Goal: Information Seeking & Learning: Learn about a topic

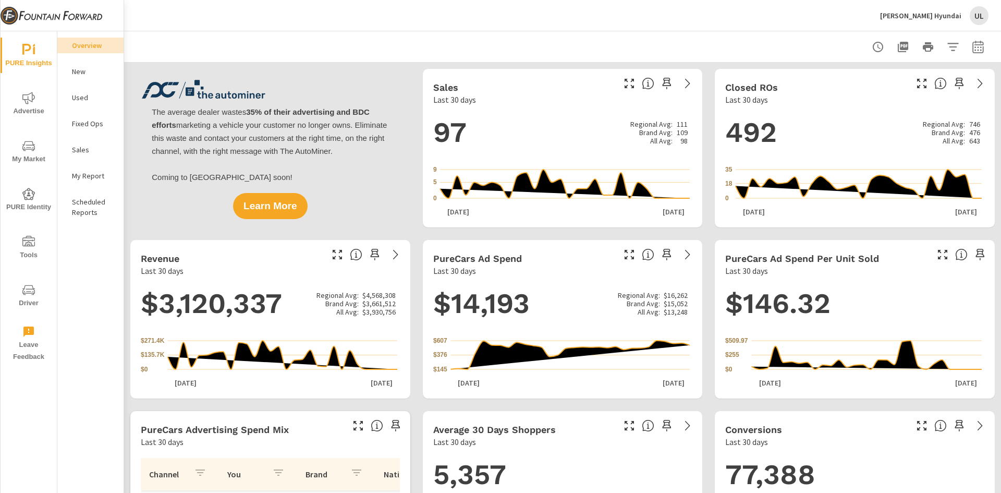
scroll to position [1, 0]
click at [30, 145] on icon "nav menu" at bounding box center [28, 146] width 13 height 10
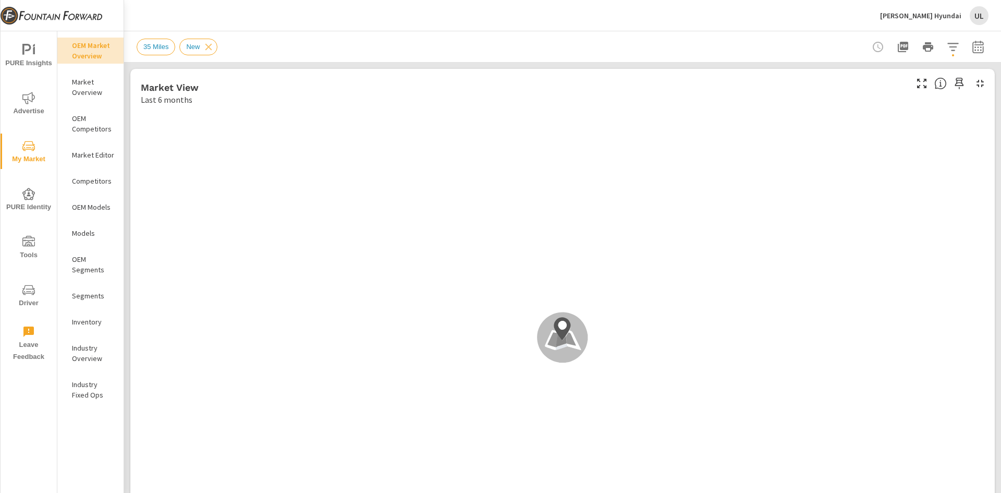
click at [87, 230] on p "Models" at bounding box center [93, 233] width 43 height 10
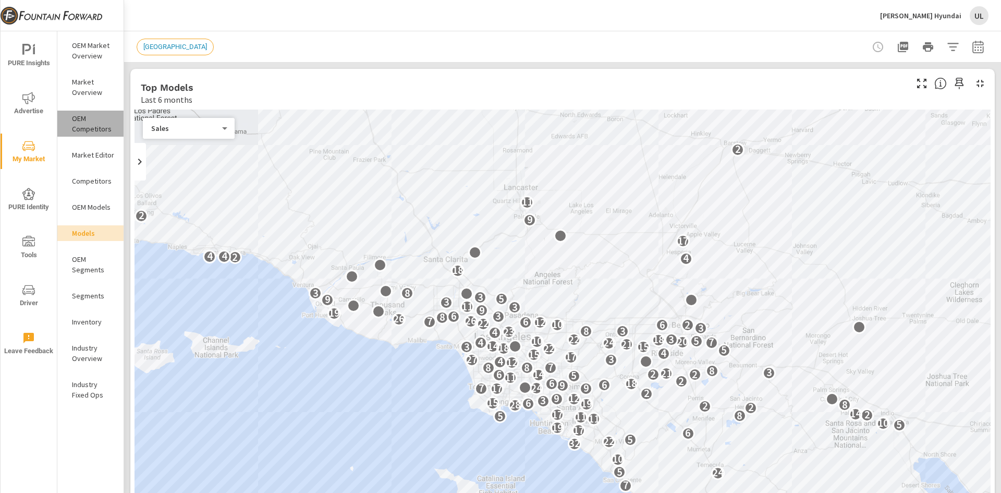
click at [91, 126] on p "OEM Competitors" at bounding box center [93, 123] width 43 height 21
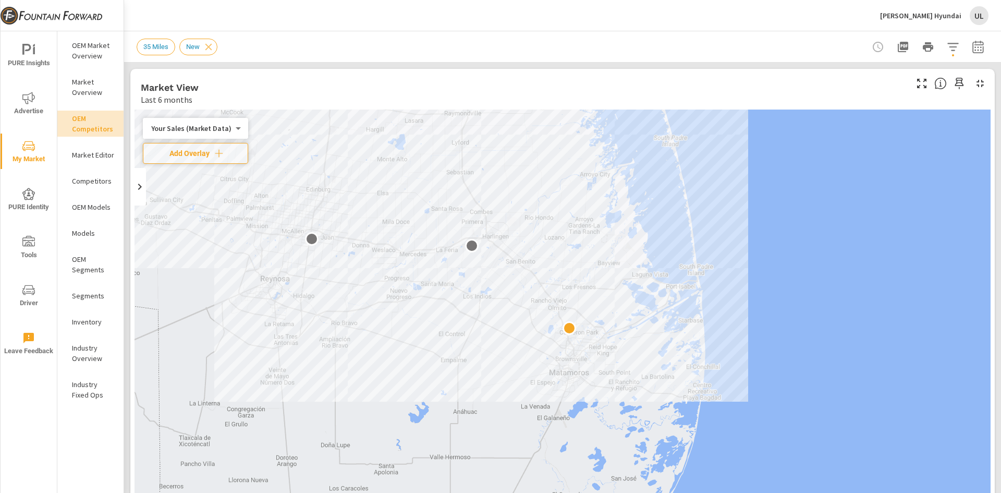
scroll to position [1, 0]
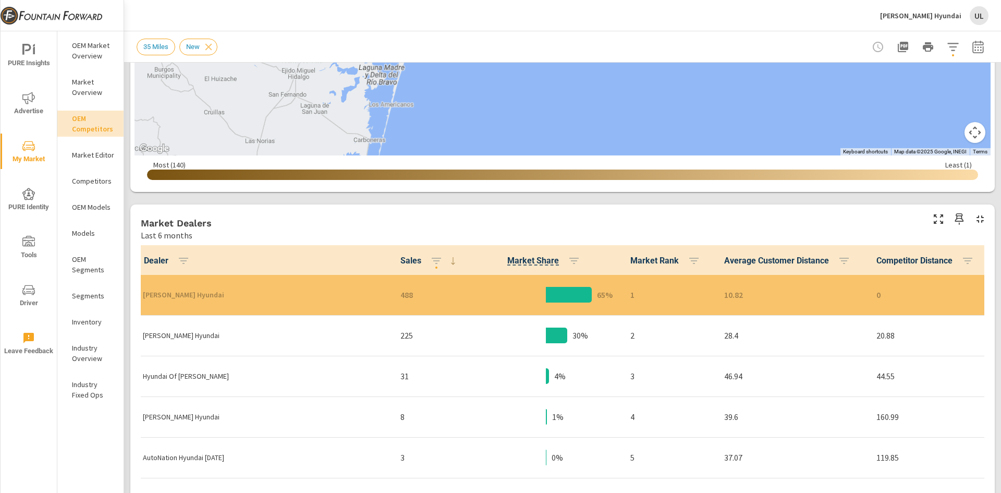
scroll to position [469, 0]
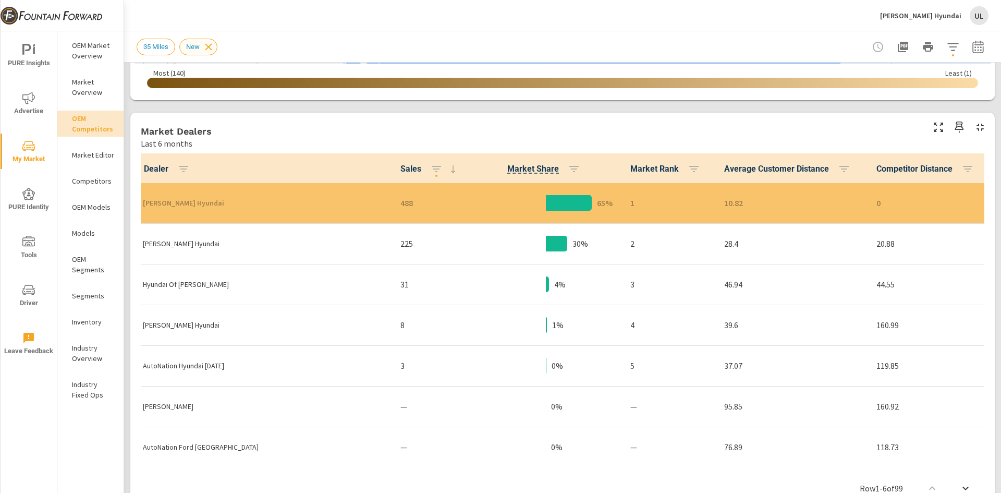
click at [213, 44] on icon at bounding box center [208, 46] width 11 height 11
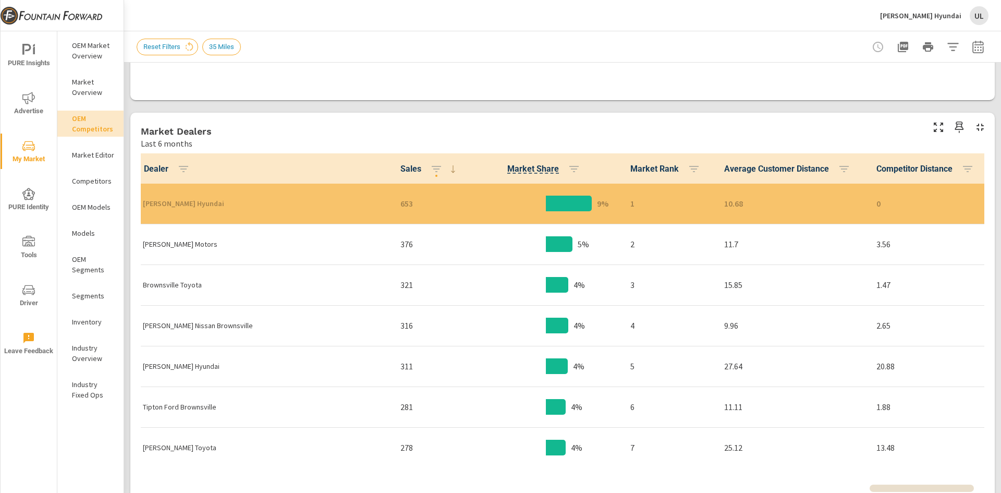
scroll to position [1, 0]
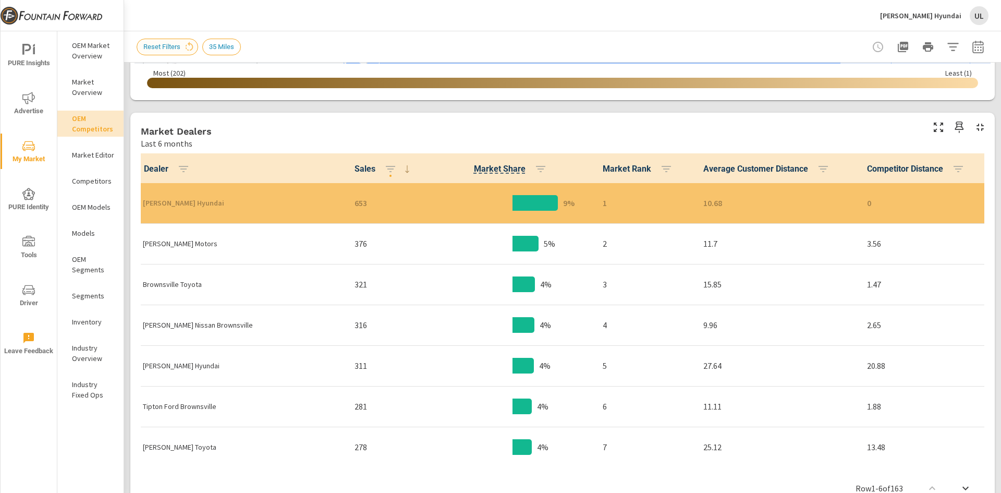
click at [177, 48] on span "Reset Filters" at bounding box center [162, 47] width 50 height 8
click at [186, 48] on icon at bounding box center [189, 46] width 11 height 11
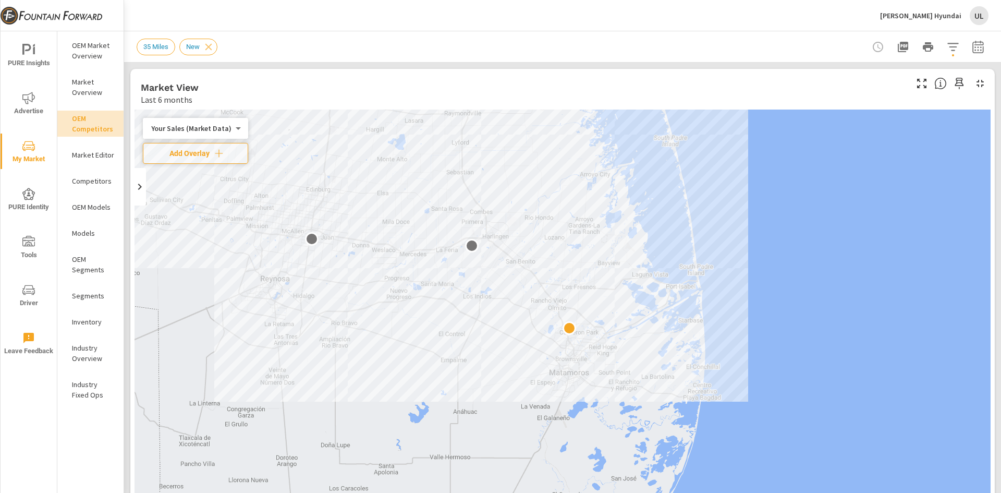
scroll to position [1, 0]
click at [948, 45] on icon "button" at bounding box center [953, 47] width 13 height 13
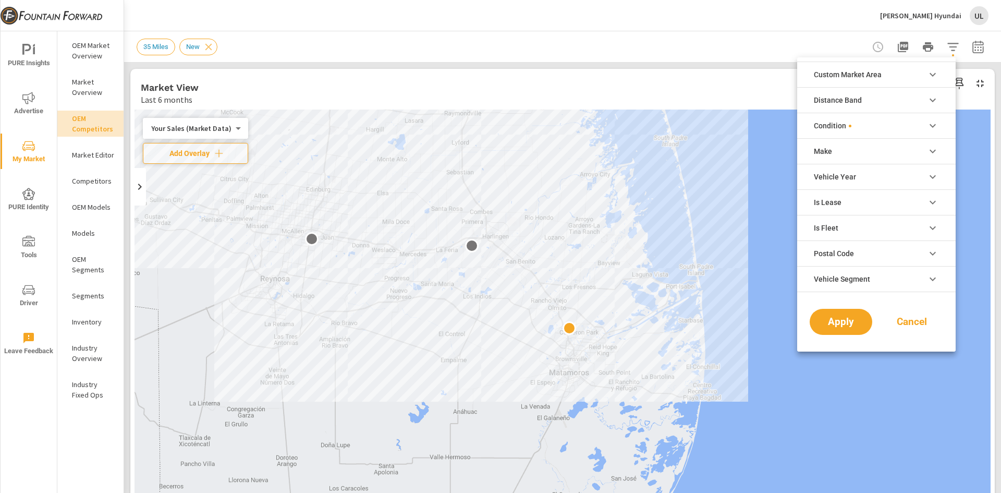
click at [960, 45] on div at bounding box center [500, 246] width 1001 height 493
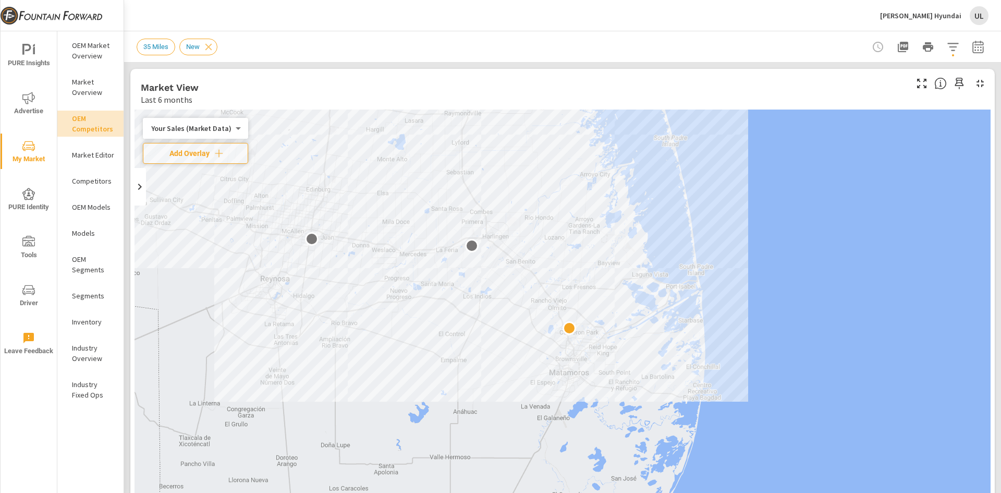
click at [964, 48] on div "Custom Market Area (none) 35 Miles Distance Band 0-10 10-20 20-30 30-40 40-50 5…" at bounding box center [500, 246] width 1001 height 493
click at [973, 50] on icon "button" at bounding box center [978, 46] width 11 height 13
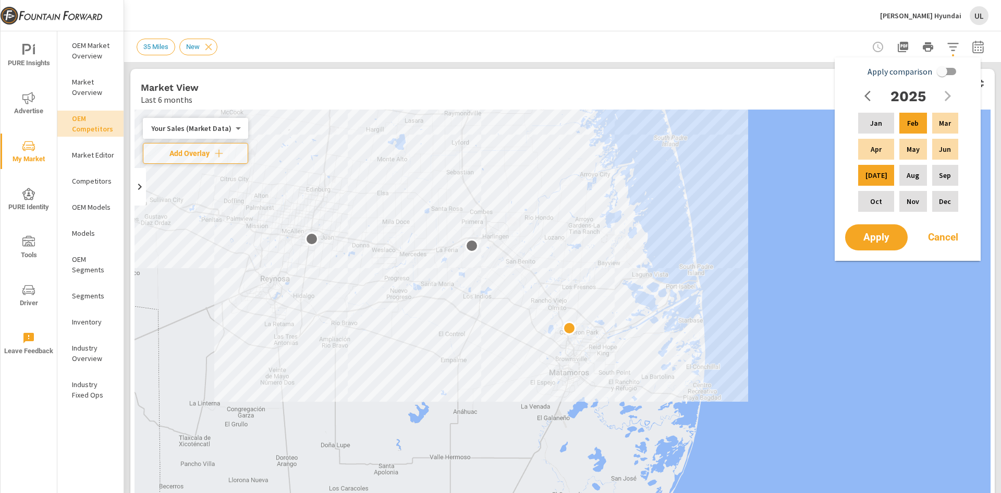
click at [845, 14] on div "Tipton Hyundai UL" at bounding box center [563, 15] width 852 height 31
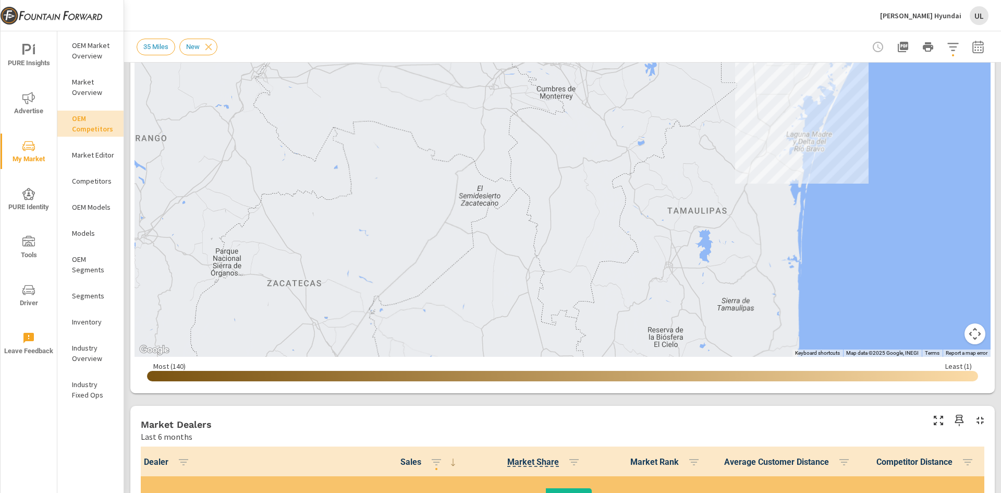
scroll to position [522, 0]
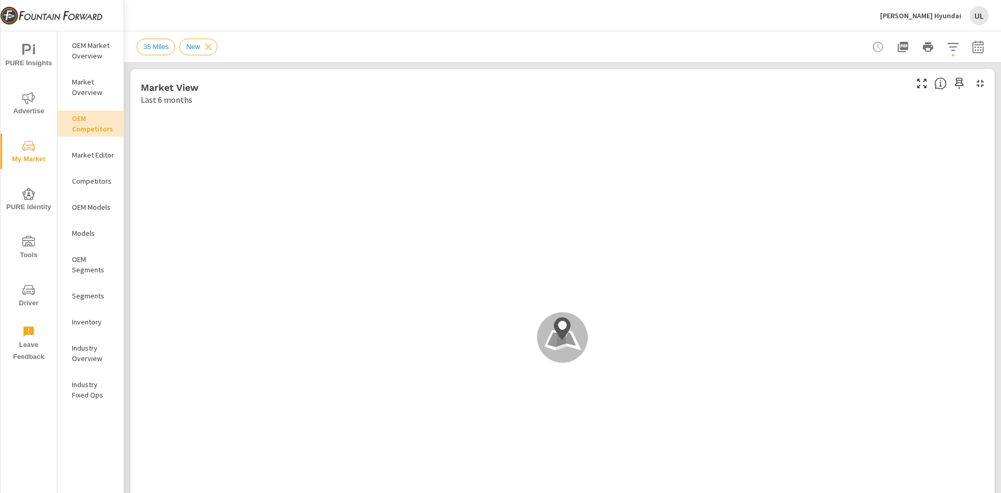
scroll to position [1, 0]
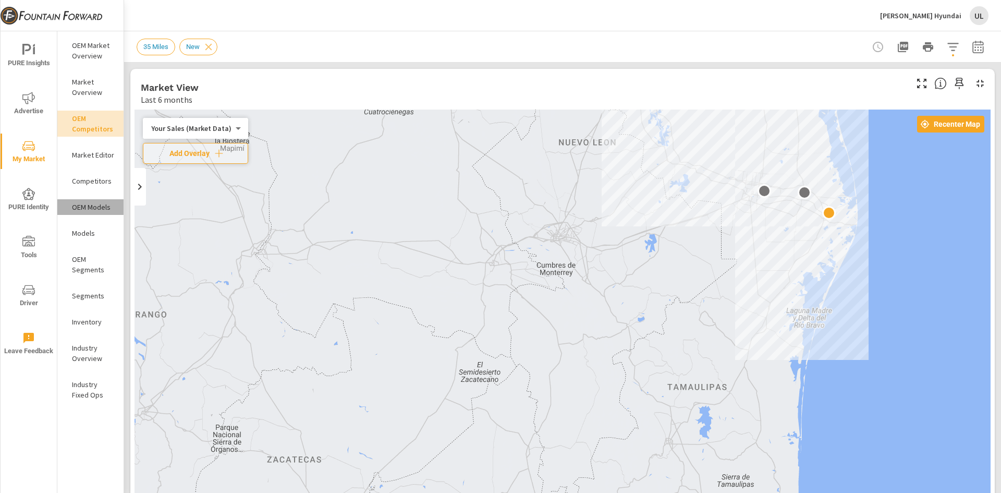
click at [95, 202] on p "OEM Models" at bounding box center [93, 207] width 43 height 10
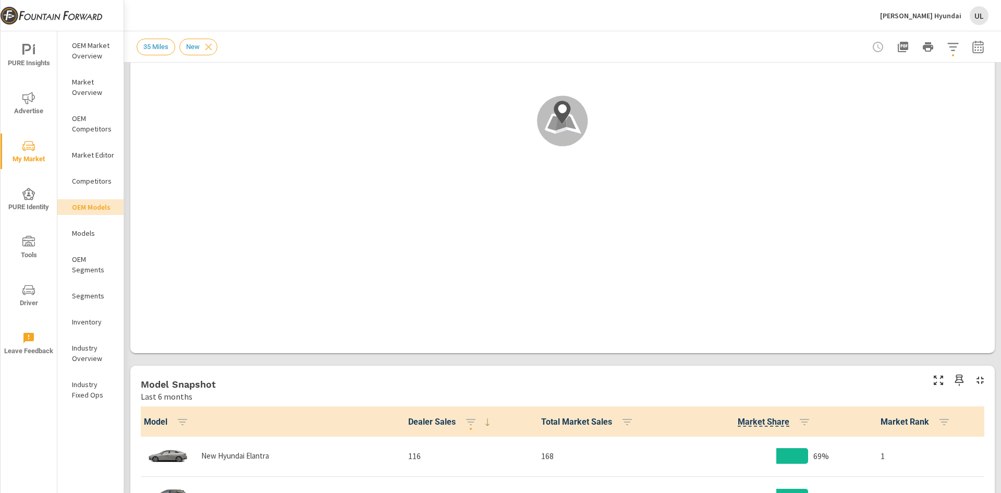
scroll to position [417, 0]
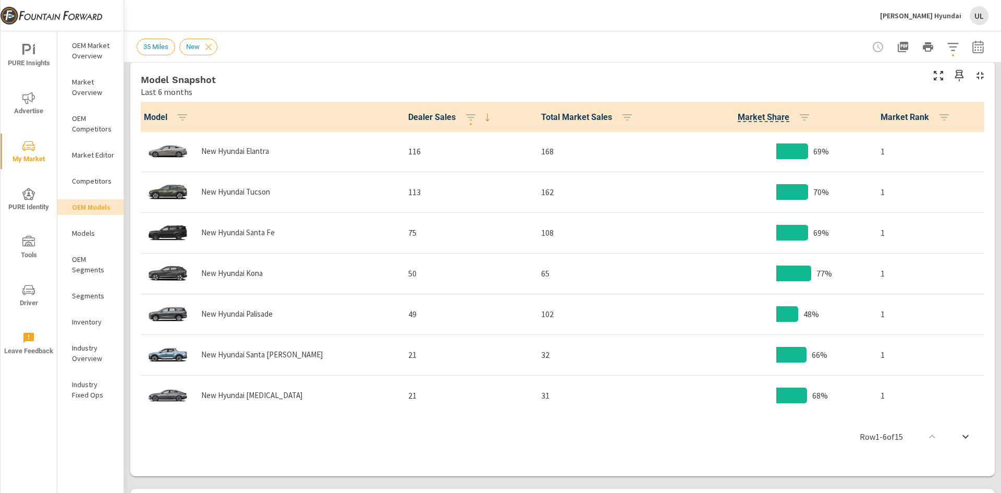
scroll to position [522, 0]
click at [95, 234] on p "Models" at bounding box center [93, 233] width 43 height 10
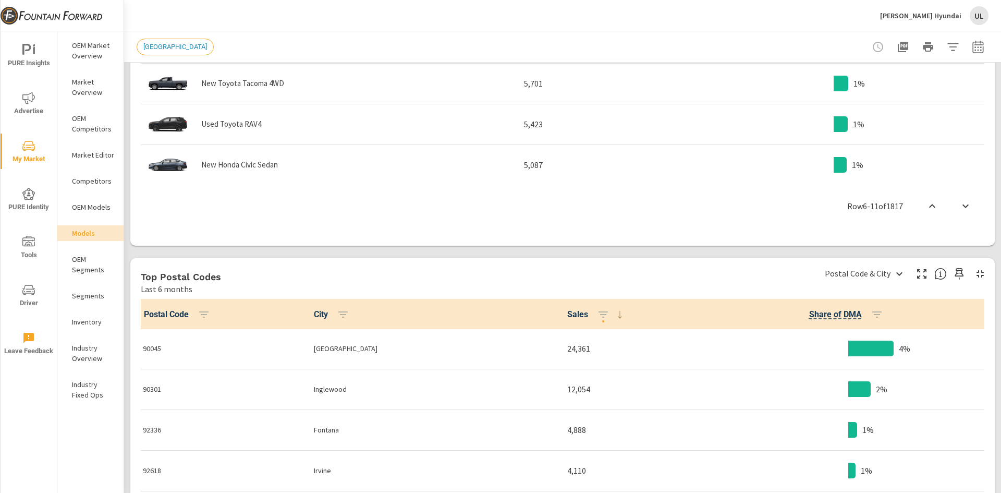
scroll to position [782, 0]
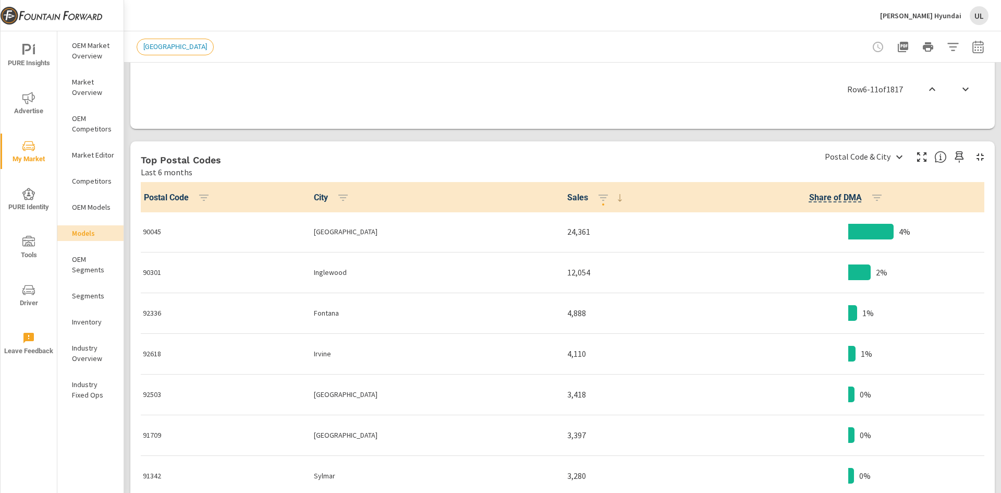
scroll to position [938, 0]
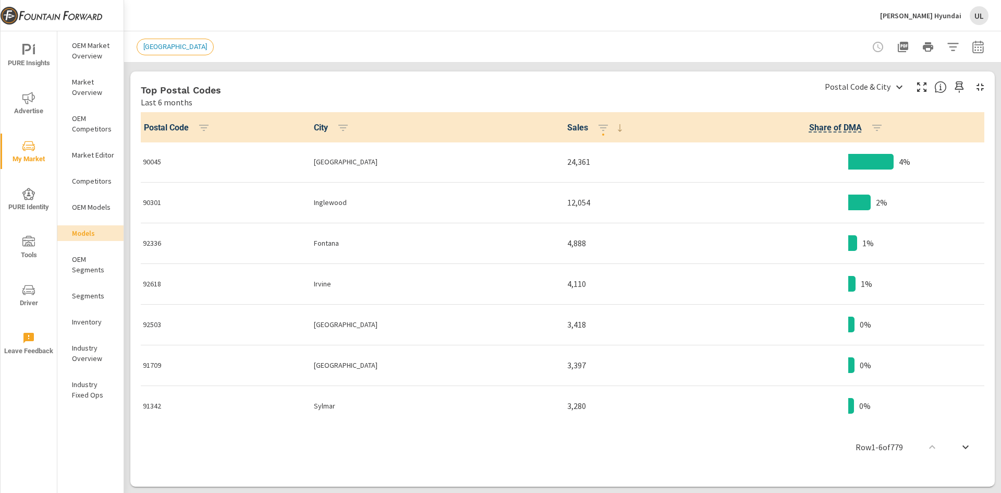
click at [90, 324] on p "Inventory" at bounding box center [93, 322] width 43 height 10
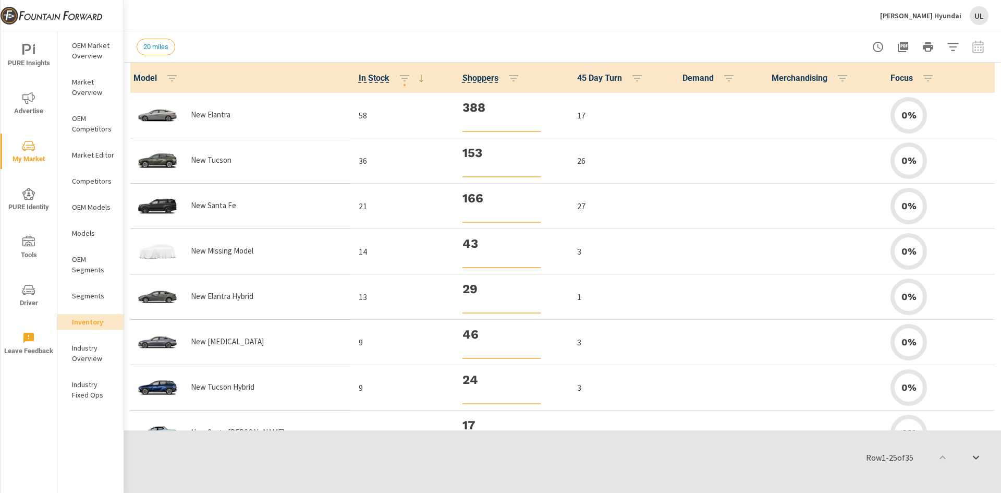
scroll to position [1, 0]
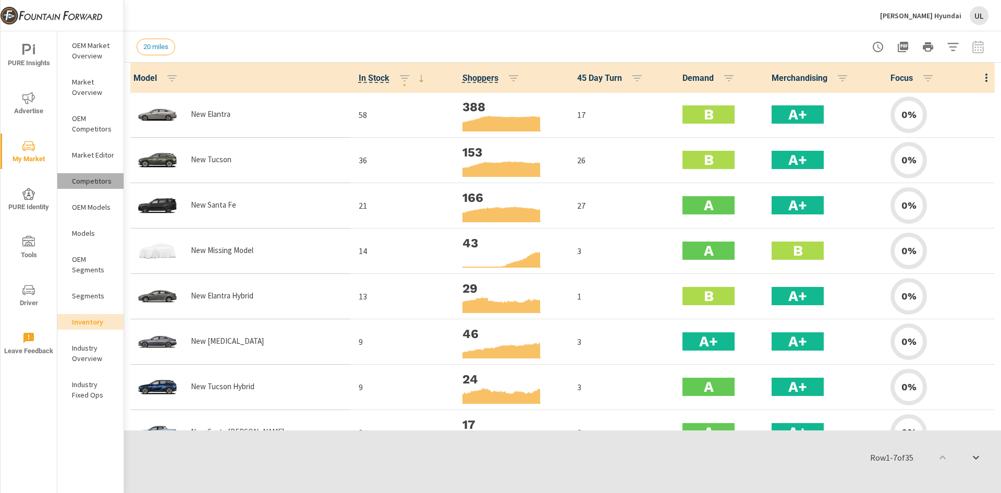
click at [78, 184] on p "Competitors" at bounding box center [93, 181] width 43 height 10
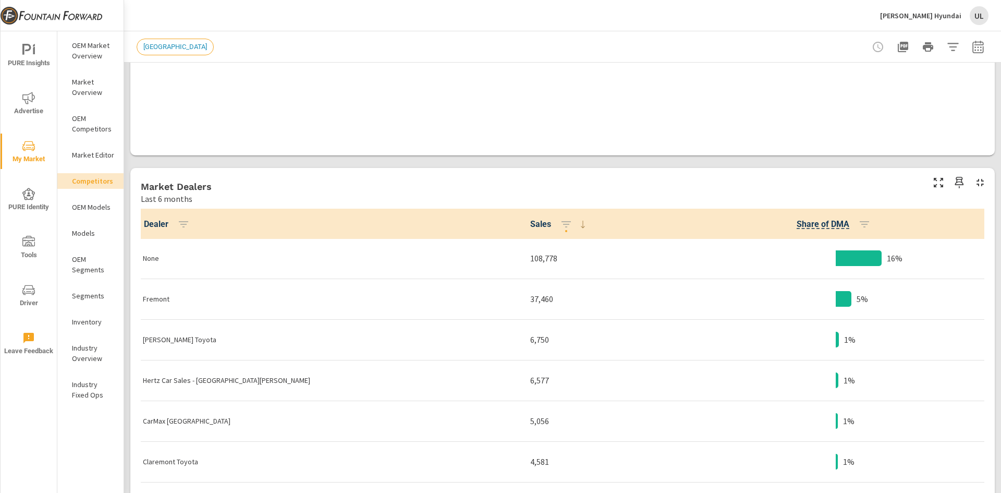
scroll to position [469, 0]
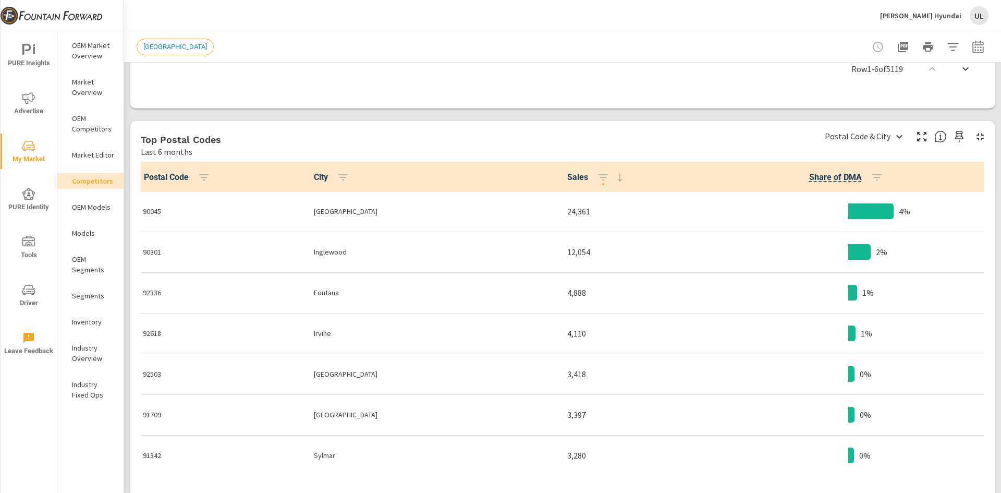
scroll to position [938, 0]
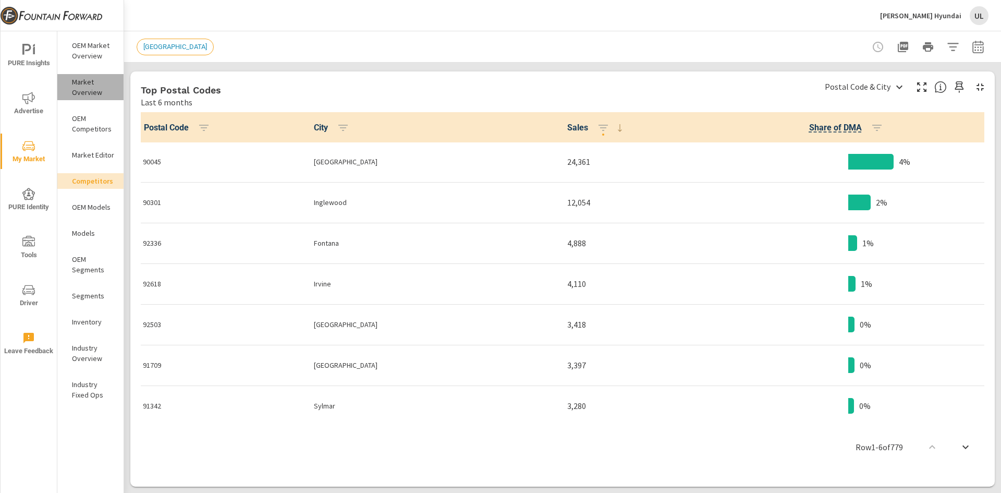
click at [88, 90] on p "Market Overview" at bounding box center [93, 87] width 43 height 21
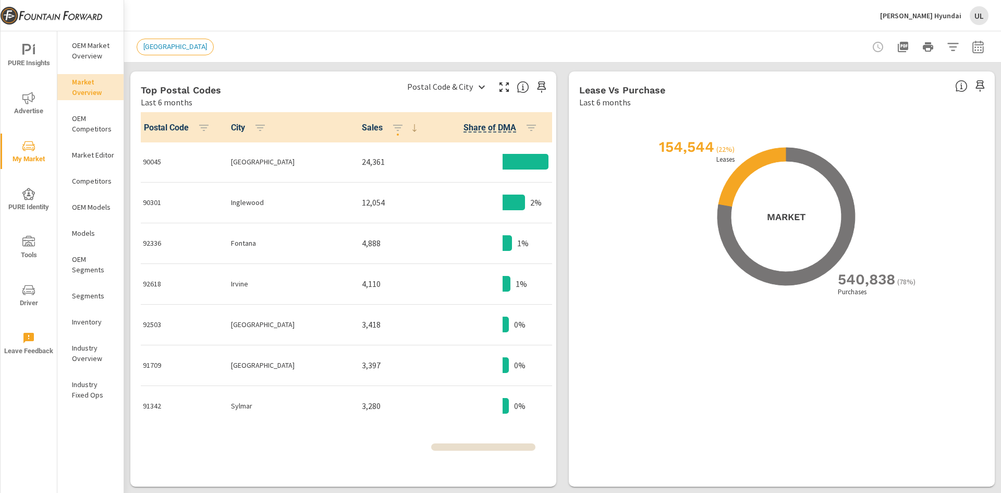
scroll to position [1, 0]
